Goal: Information Seeking & Learning: Learn about a topic

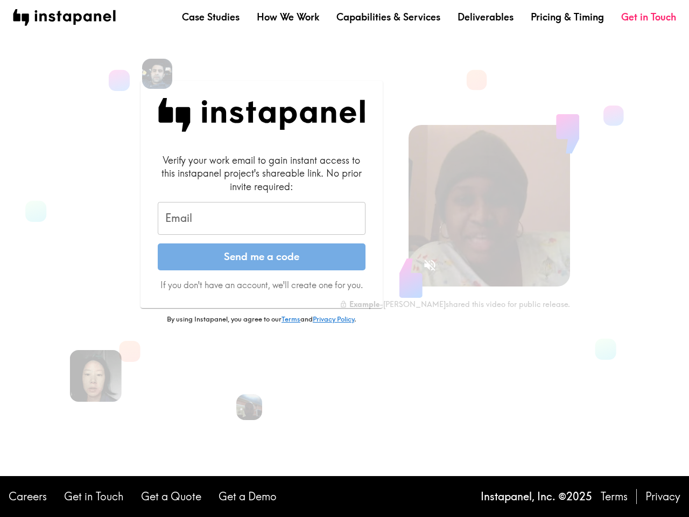
click at [345, 258] on button "Send me a code" at bounding box center [262, 256] width 208 height 27
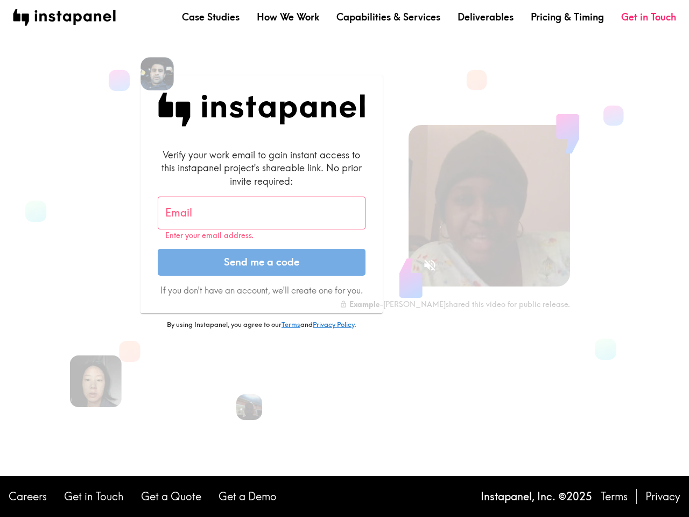
click at [157, 74] on img at bounding box center [157, 73] width 33 height 33
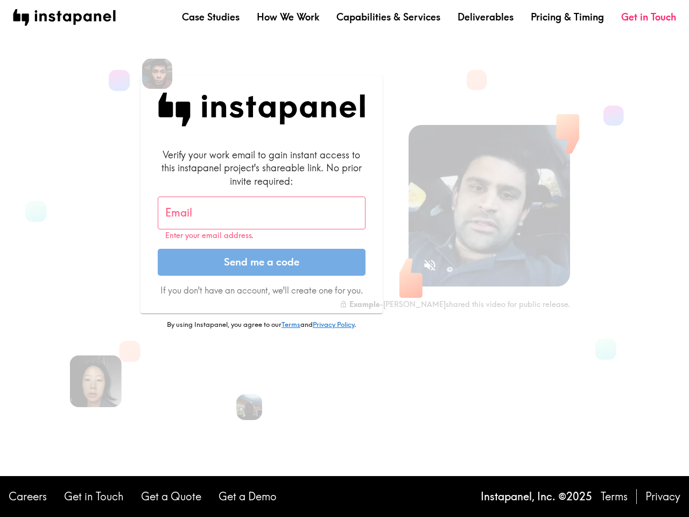
click at [262, 219] on input "Email" at bounding box center [262, 213] width 208 height 33
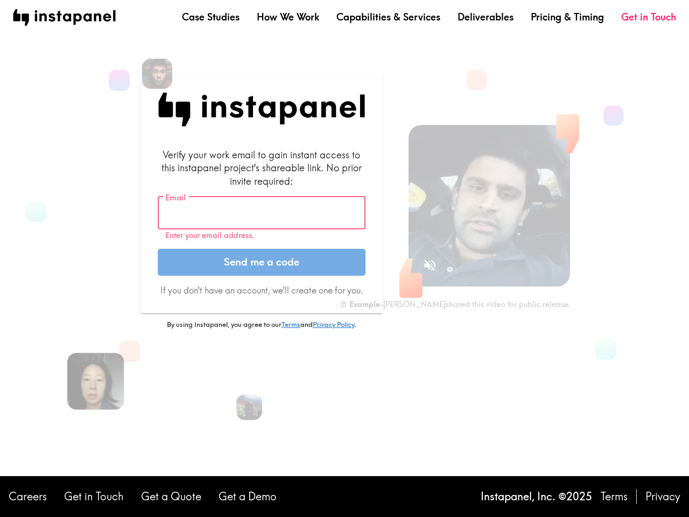
click at [96, 376] on img at bounding box center [95, 381] width 57 height 57
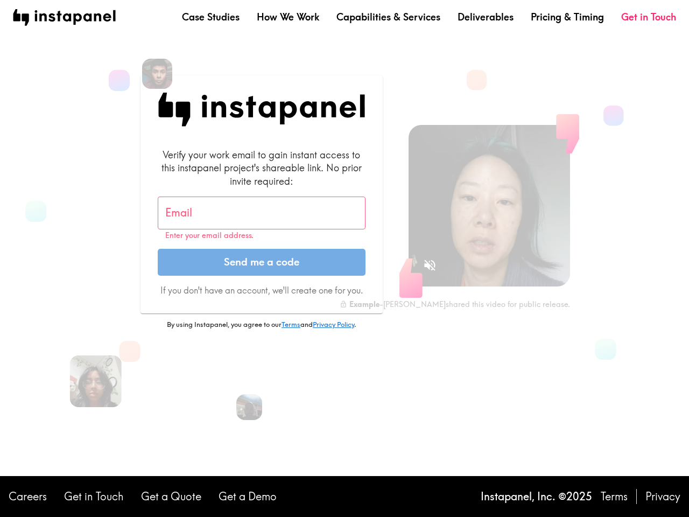
click at [430, 265] on icon "Sound is off" at bounding box center [429, 265] width 11 height 11
click at [490, 206] on video at bounding box center [490, 206] width 162 height 162
click at [249, 407] on img at bounding box center [249, 407] width 29 height 29
